Goal: Task Accomplishment & Management: Manage account settings

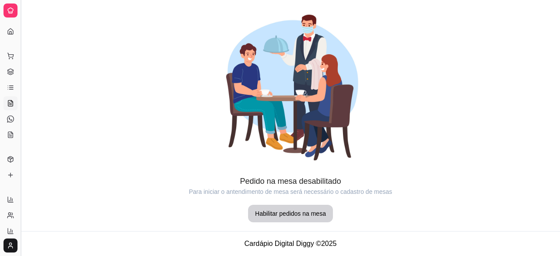
scroll to position [19, 0]
click at [9, 143] on icon at bounding box center [10, 139] width 7 height 7
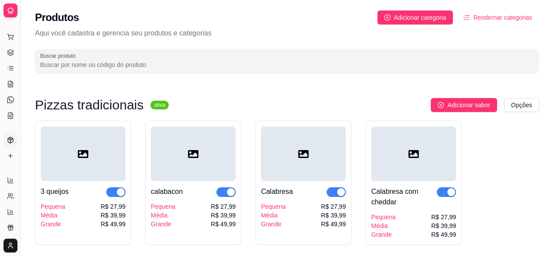
click at [14, 44] on ul "Pedidos balcão (PDV) Gestor de Pedidos Lista de Pedidos Salão / Mesas Diggy Bot…" at bounding box center [10, 76] width 14 height 93
click at [8, 33] on icon at bounding box center [10, 36] width 7 height 7
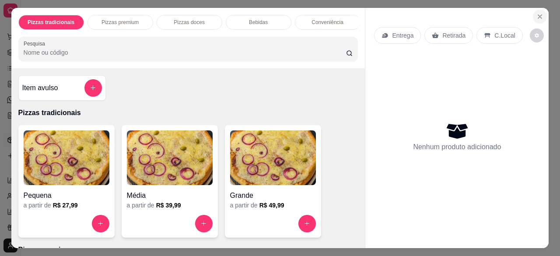
click at [539, 19] on button "Close" at bounding box center [540, 17] width 14 height 14
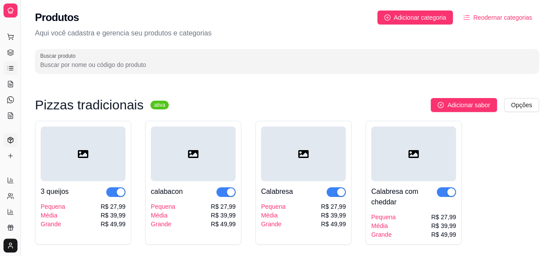
click at [10, 67] on icon at bounding box center [10, 68] width 7 height 7
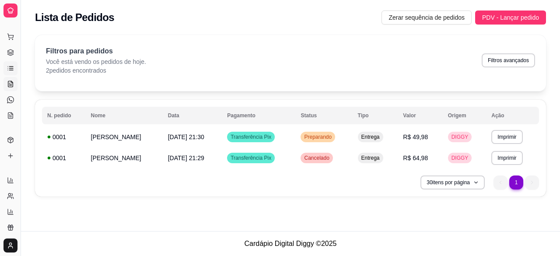
click at [13, 84] on icon at bounding box center [10, 83] width 7 height 7
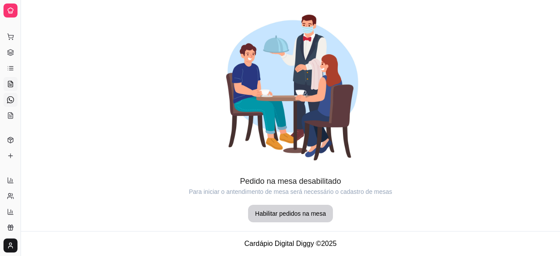
click at [12, 103] on link "Diggy Bot novo" at bounding box center [10, 100] width 14 height 14
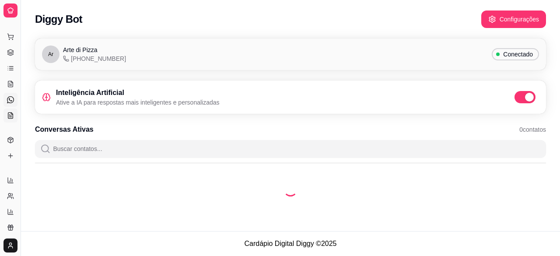
click at [12, 110] on link "KDS" at bounding box center [10, 115] width 14 height 14
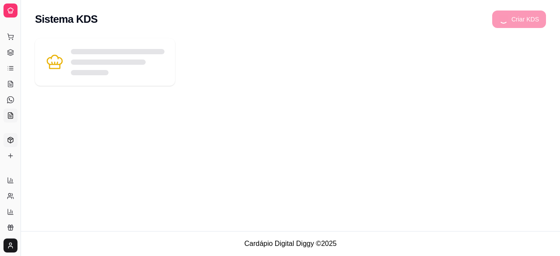
click at [12, 139] on polyline at bounding box center [10, 139] width 5 height 1
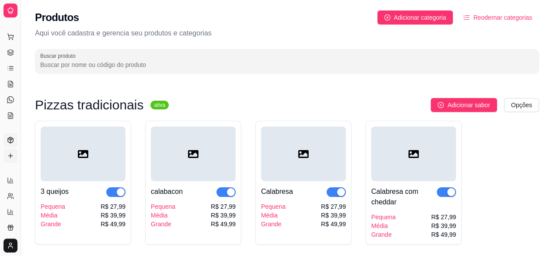
click at [9, 149] on link "Complementos" at bounding box center [10, 156] width 14 height 14
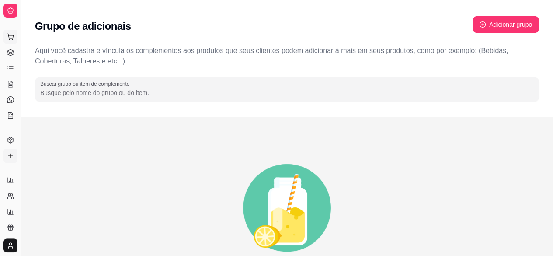
click at [14, 38] on button "Pedidos balcão (PDV)" at bounding box center [10, 37] width 14 height 14
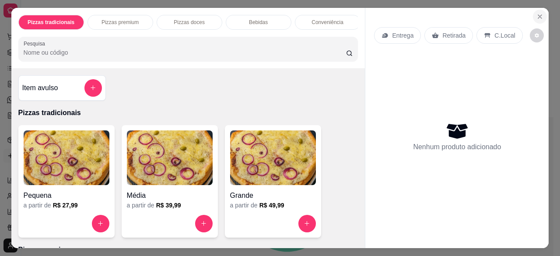
click at [537, 16] on icon "Close" at bounding box center [539, 16] width 7 height 7
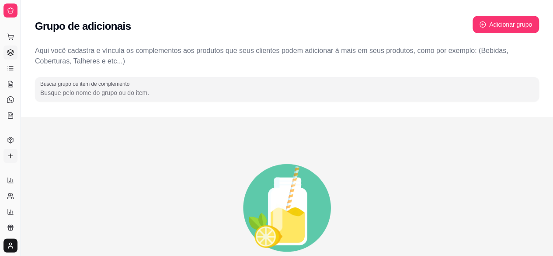
click at [15, 53] on link "Gestor de Pedidos" at bounding box center [10, 52] width 14 height 14
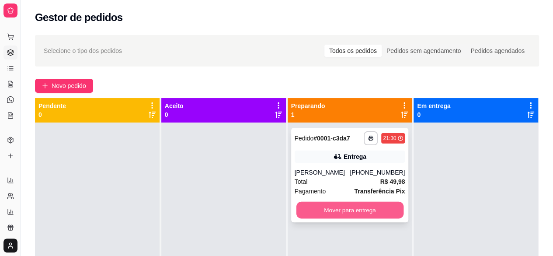
click at [341, 209] on button "Mover para entrega" at bounding box center [349, 210] width 107 height 17
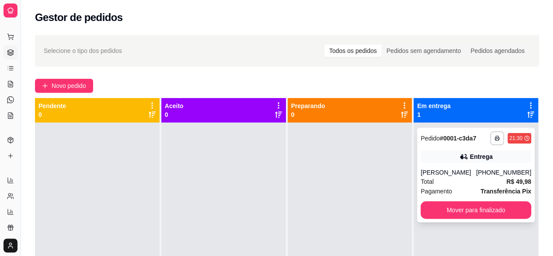
click at [428, 184] on span "Total" at bounding box center [427, 182] width 13 height 10
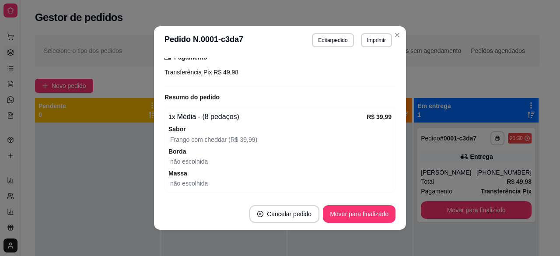
scroll to position [261, 0]
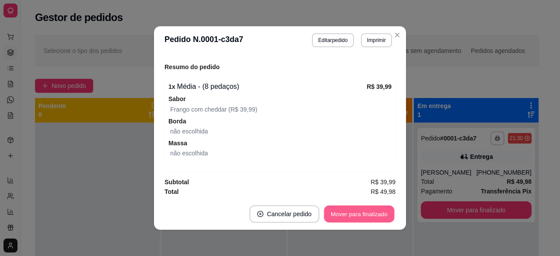
click at [351, 210] on button "Mover para finalizado" at bounding box center [359, 214] width 70 height 17
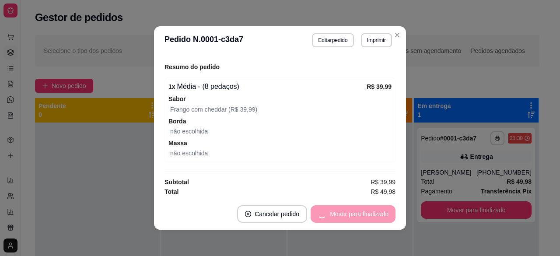
scroll to position [232, 0]
